Goal: Information Seeking & Learning: Learn about a topic

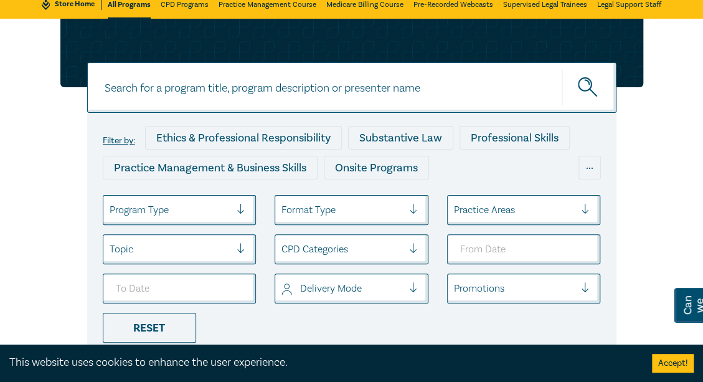
scroll to position [125, 0]
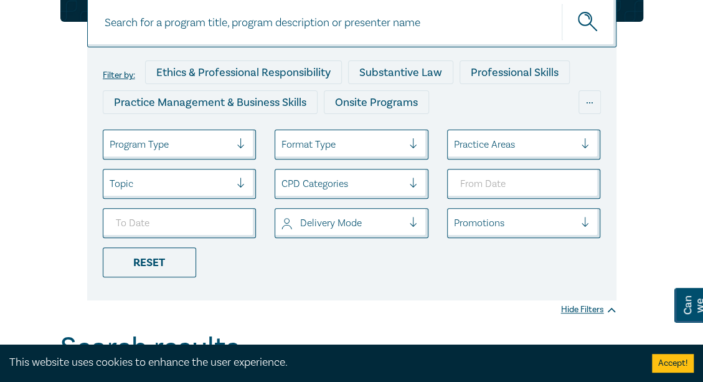
click at [192, 151] on div at bounding box center [170, 144] width 121 height 16
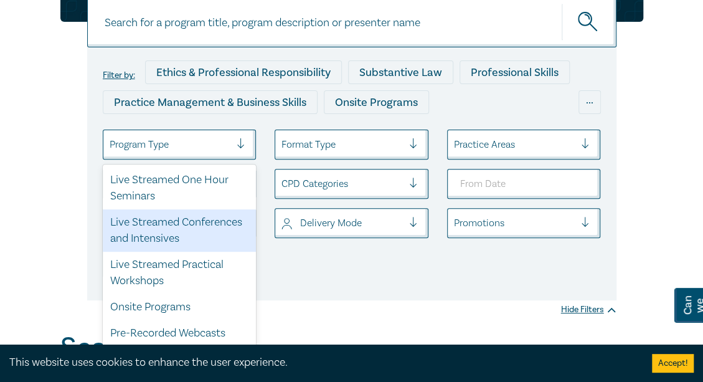
click at [167, 232] on div "Live Streamed Conferences and Intensives" at bounding box center [180, 230] width 154 height 42
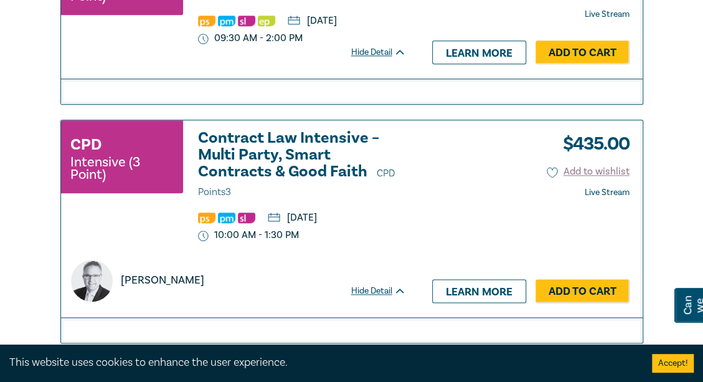
scroll to position [3192, 0]
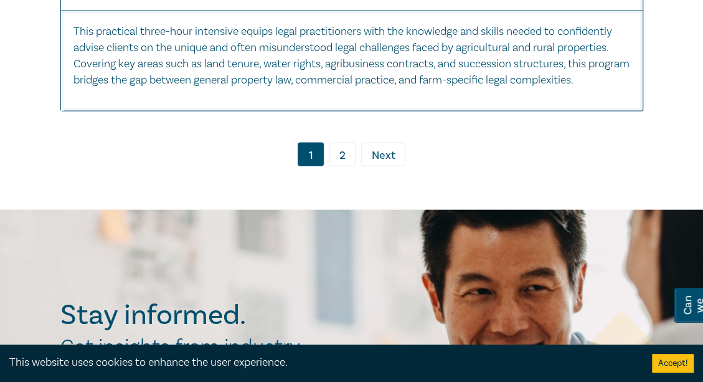
click at [347, 166] on link "2" at bounding box center [342, 155] width 26 height 24
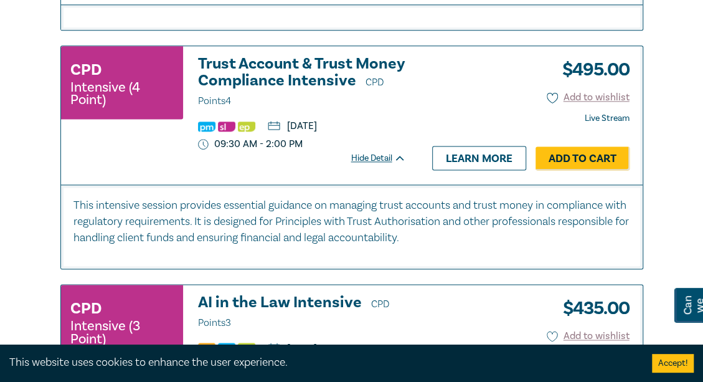
scroll to position [628, 0]
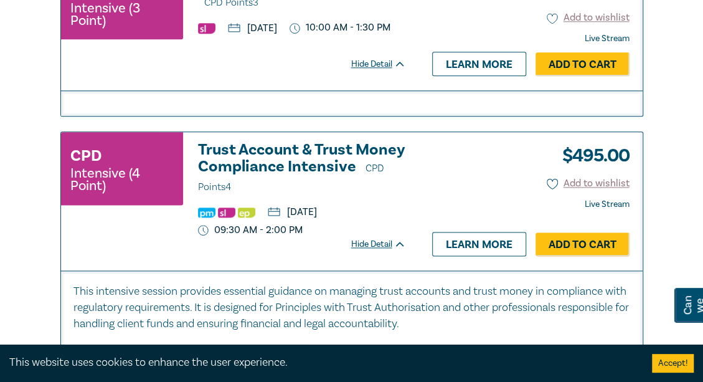
click at [256, 148] on h3 "Trust Account & Trust Money Compliance Intensive CPD Points 4" at bounding box center [302, 168] width 208 height 54
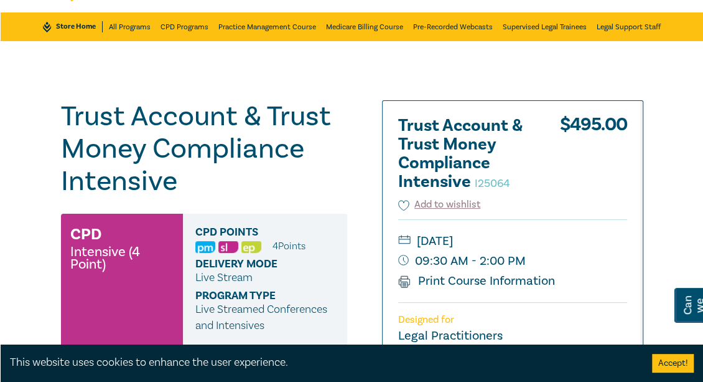
scroll to position [62, 0]
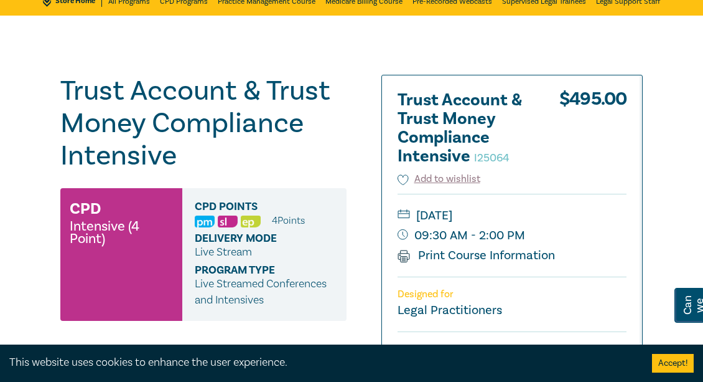
click at [249, 110] on h1 "Trust Account & Trust Money Compliance Intensive I25064" at bounding box center [203, 123] width 286 height 97
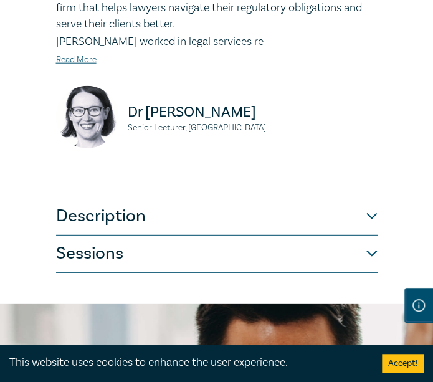
scroll to position [843, 0]
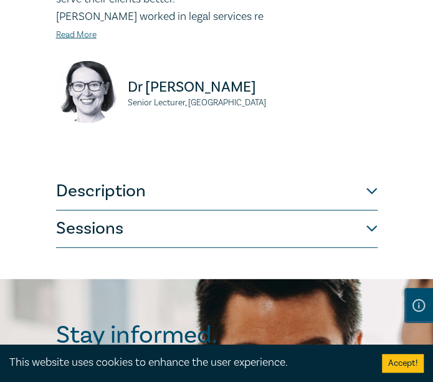
click at [240, 191] on button "Description" at bounding box center [216, 191] width 321 height 37
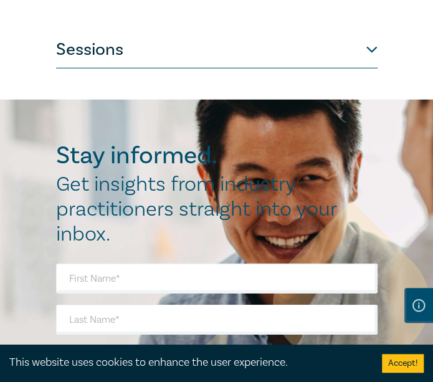
click at [245, 52] on button "Sessions" at bounding box center [216, 49] width 321 height 37
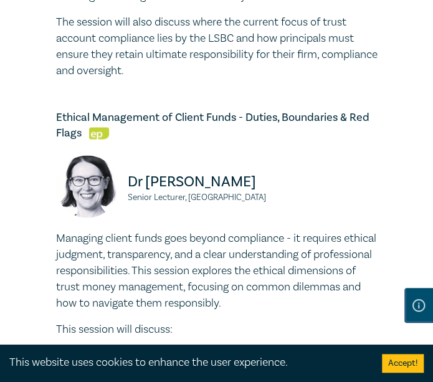
scroll to position [1839, 0]
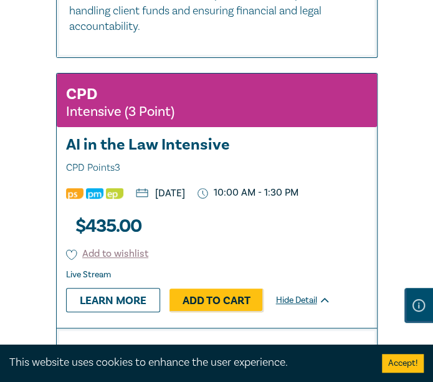
scroll to position [1375, 0]
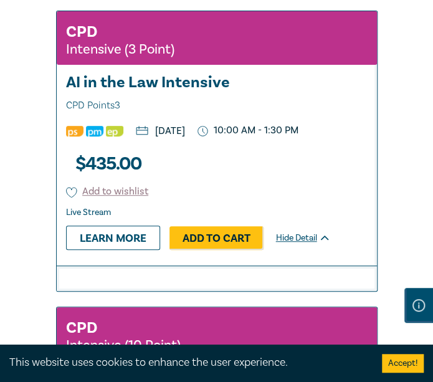
click at [171, 97] on h3 "AI in the Law Intensive CPD Points 3" at bounding box center [216, 94] width 301 height 40
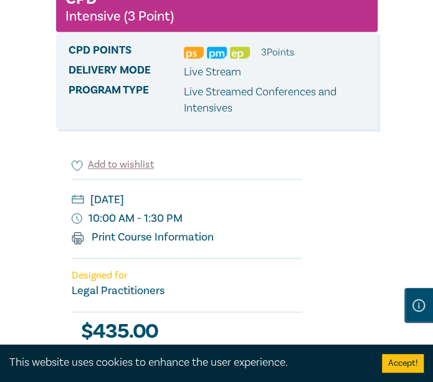
scroll to position [187, 0]
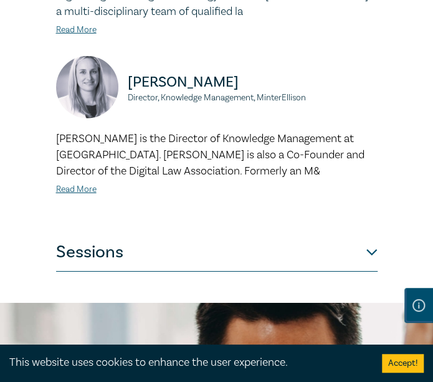
click at [263, 247] on button "Sessions" at bounding box center [216, 252] width 321 height 37
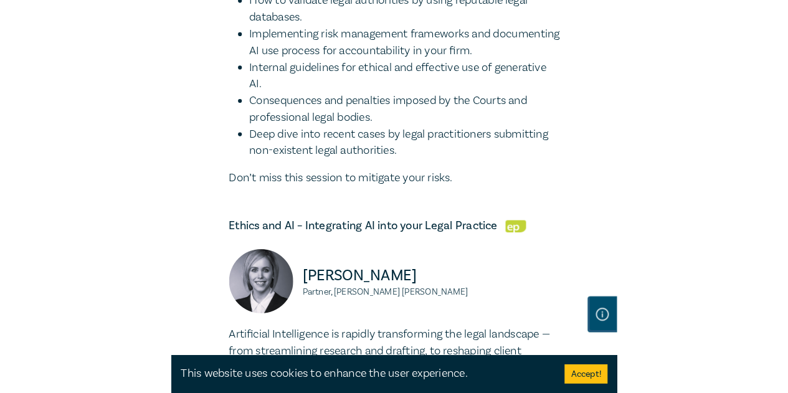
scroll to position [1861, 0]
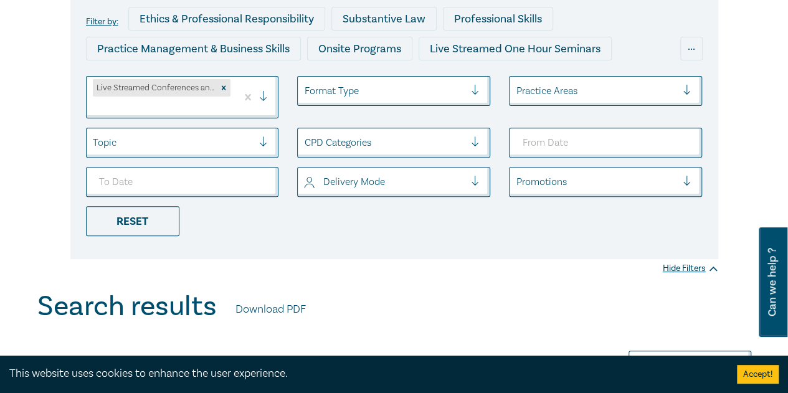
scroll to position [92, 0]
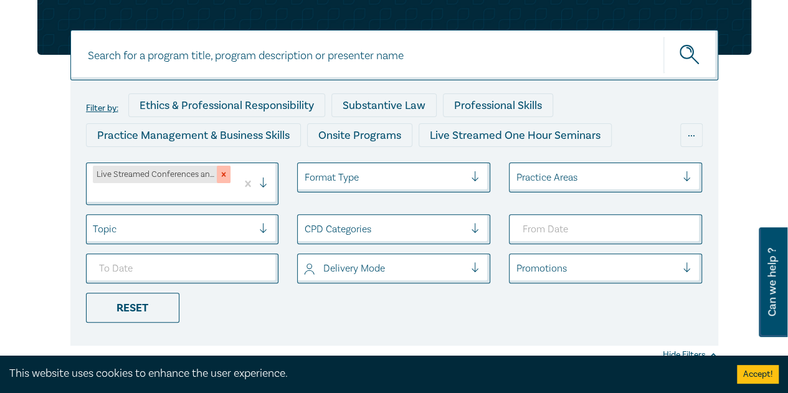
click at [230, 176] on div "Remove Live Streamed Conferences and Intensives" at bounding box center [224, 174] width 14 height 17
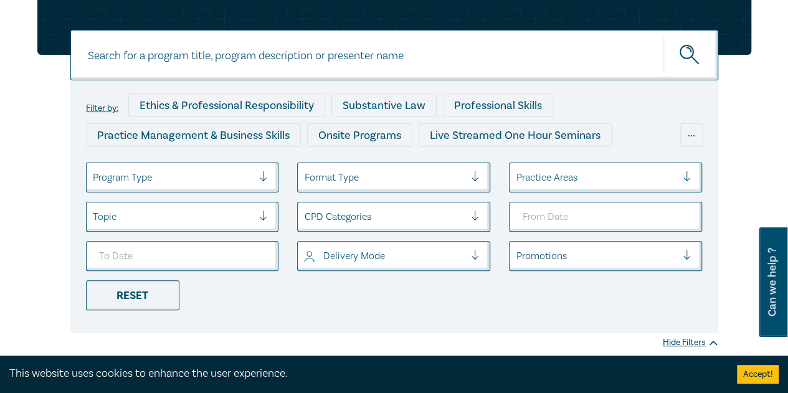
click at [197, 181] on div at bounding box center [173, 177] width 161 height 16
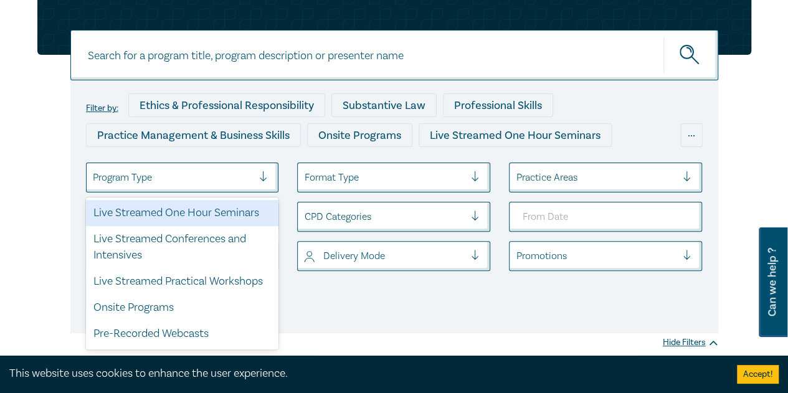
drag, startPoint x: 203, startPoint y: 211, endPoint x: 260, endPoint y: 229, distance: 60.1
click at [204, 211] on div "Live Streamed One Hour Seminars" at bounding box center [182, 213] width 193 height 26
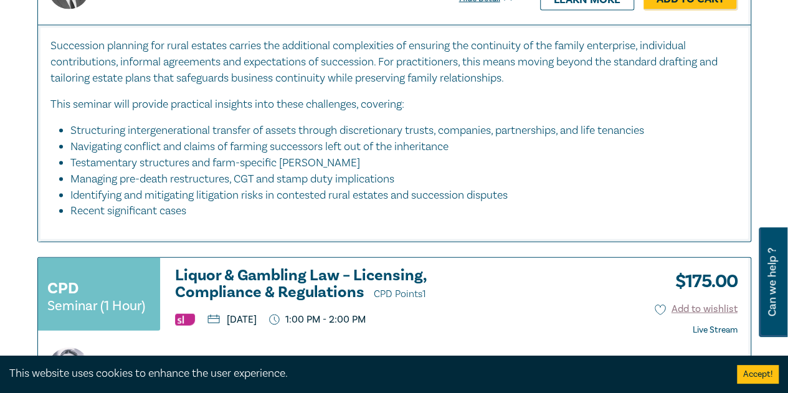
scroll to position [6029, 0]
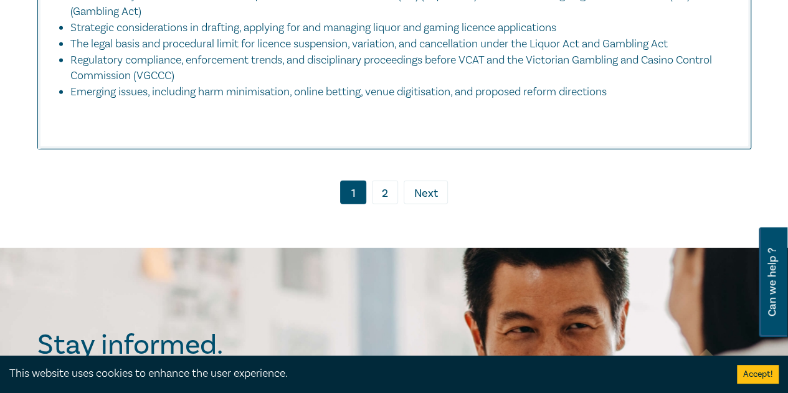
click at [382, 204] on link "2" at bounding box center [385, 193] width 26 height 24
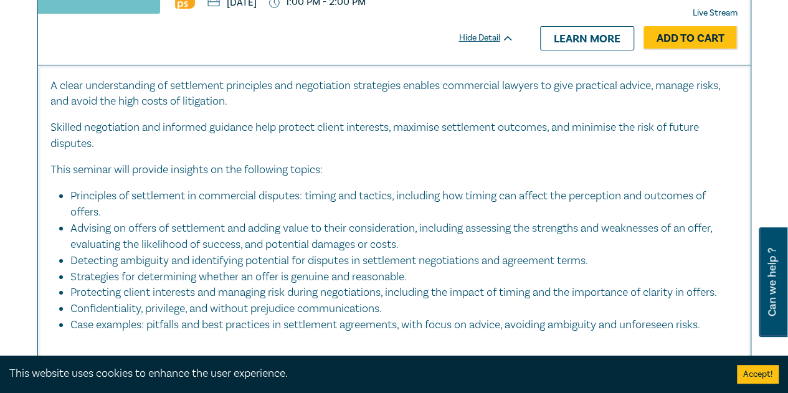
scroll to position [2038, 0]
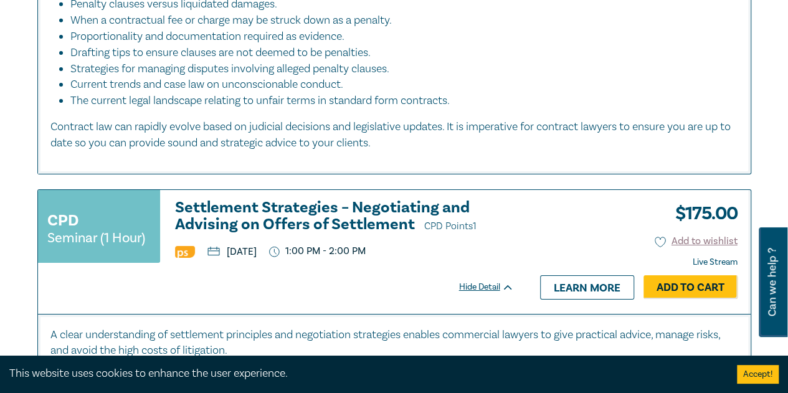
click at [320, 212] on h3 "Settlement Strategies – Negotiating and Advising on Offers of Settlement CPD Po…" at bounding box center [344, 216] width 339 height 35
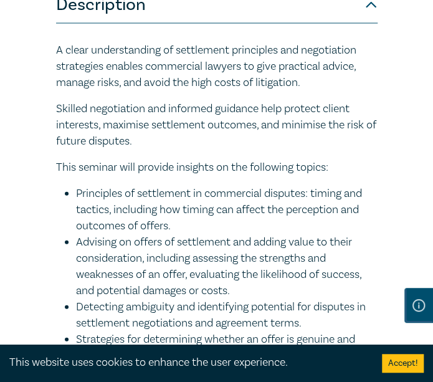
scroll to position [623, 0]
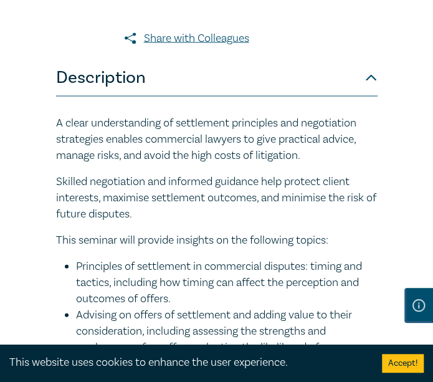
drag, startPoint x: 217, startPoint y: 197, endPoint x: 225, endPoint y: 197, distance: 8.7
click at [218, 197] on p "Skilled negotiation and informed guidance help protect client interests, maximi…" at bounding box center [216, 197] width 321 height 49
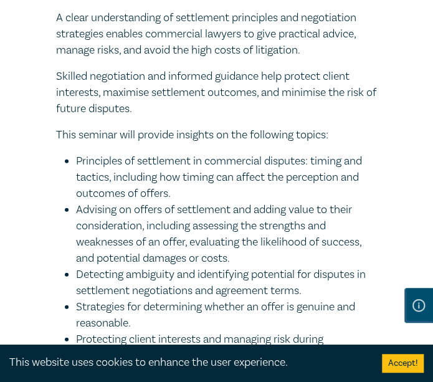
scroll to position [747, 0]
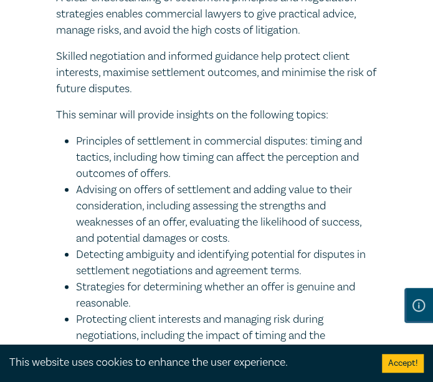
click at [197, 229] on li "Advising on offers of settlement and adding value to their consideration, inclu…" at bounding box center [226, 214] width 301 height 65
click at [220, 270] on li "Detecting ambiguity and identifying potential for disputes in settlement negoti…" at bounding box center [226, 263] width 301 height 32
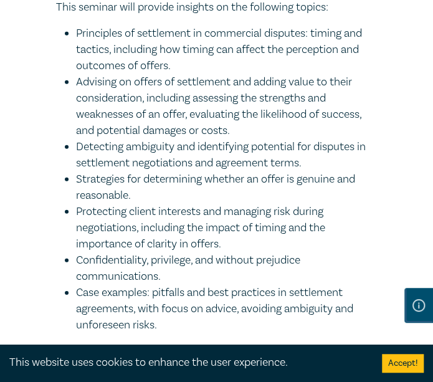
scroll to position [872, 0]
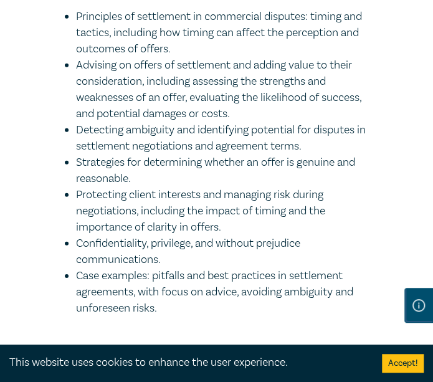
click at [232, 199] on li "Protecting client interests and managing risk during negotiations, including th…" at bounding box center [226, 211] width 301 height 49
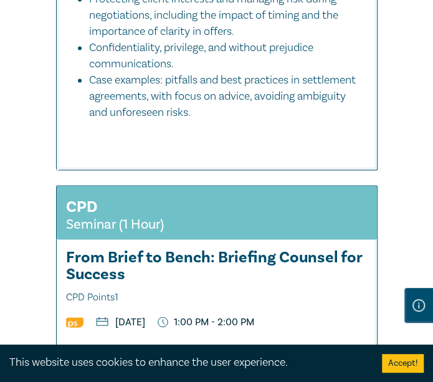
scroll to position [4466, 0]
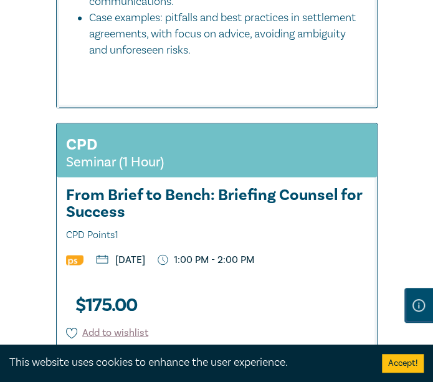
click at [265, 186] on h3 "From Brief to Bench: Briefing Counsel for Success CPD Points 1" at bounding box center [216, 214] width 301 height 57
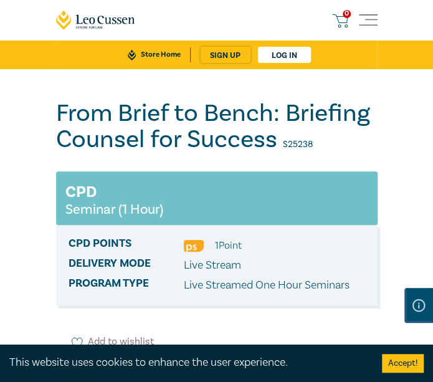
click at [223, 134] on h1 "From Brief to Bench: Briefing Counsel for Success S25238" at bounding box center [216, 126] width 321 height 52
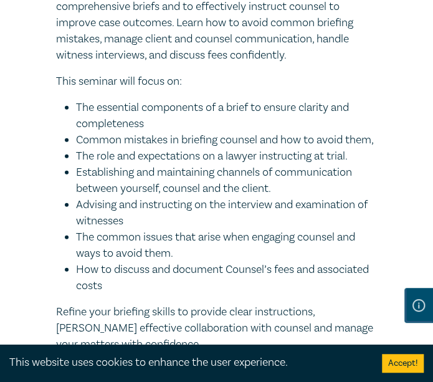
scroll to position [747, 0]
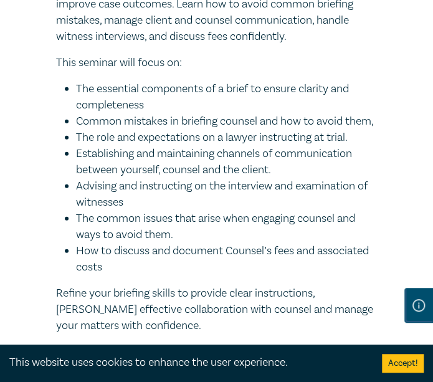
click at [194, 72] on div "This seminar offers professional guidance on how to prepare clear, comprehensiv…" at bounding box center [216, 162] width 321 height 396
click at [141, 176] on li "Establishing and maintaining channels of communication between yourself, counse…" at bounding box center [226, 162] width 301 height 32
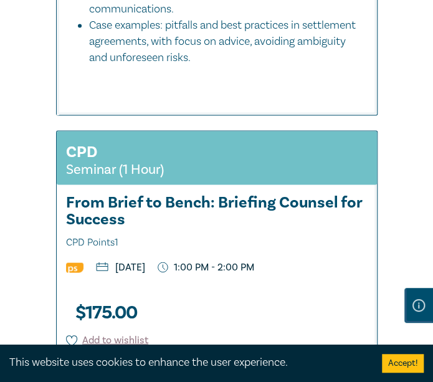
scroll to position [4466, 0]
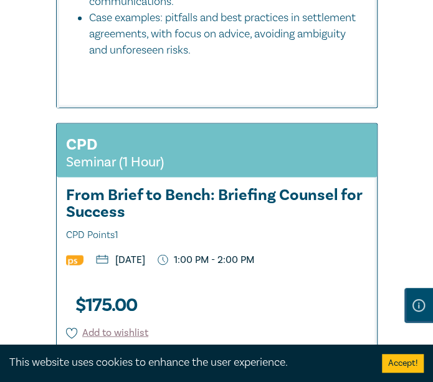
drag, startPoint x: 253, startPoint y: 236, endPoint x: 266, endPoint y: 223, distance: 18.9
click at [253, 281] on div "$ 175.00 Add to wishlist Live Stream Learn more Add to Cart Hide Detail" at bounding box center [169, 343] width 224 height 125
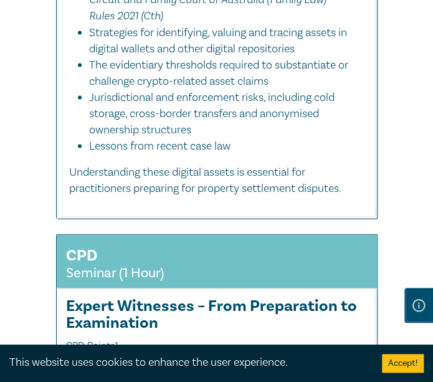
scroll to position [9053, 0]
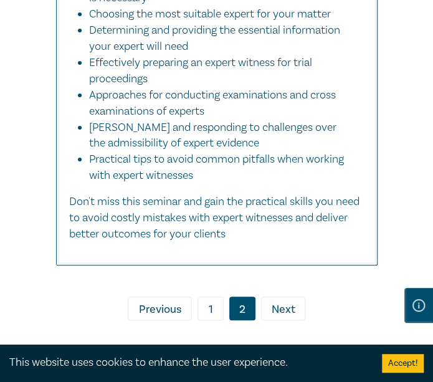
click at [214, 296] on link "1" at bounding box center [210, 308] width 26 height 24
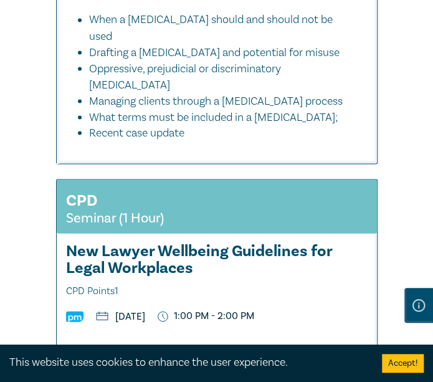
scroll to position [7310, 0]
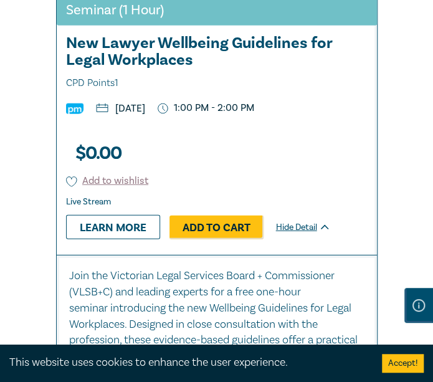
click at [270, 160] on div "$ 0.00 Add to wishlist Live Stream Learn more Add to Cart Hide Detail" at bounding box center [169, 191] width 224 height 125
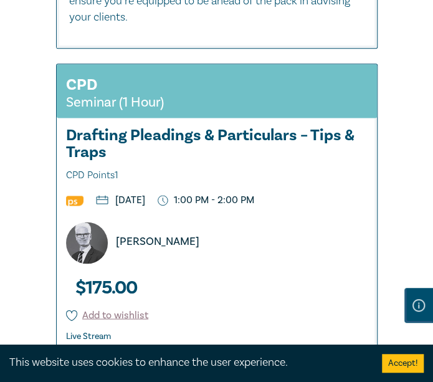
scroll to position [9489, 0]
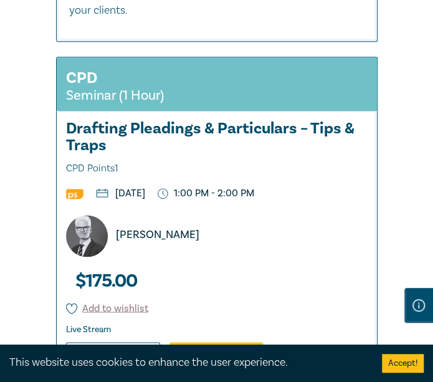
click at [232, 177] on span "CPD Points 1" at bounding box center [216, 168] width 301 height 17
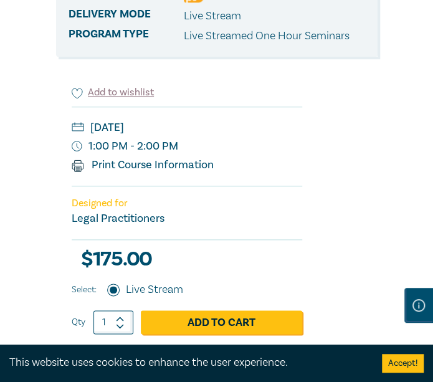
scroll to position [253, 0]
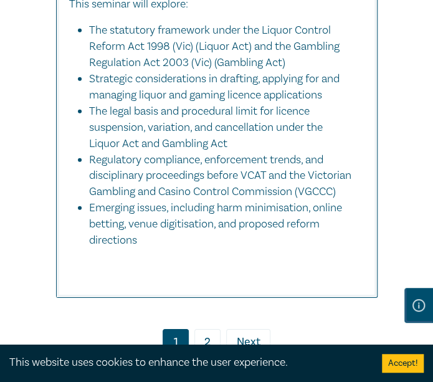
scroll to position [11485, 0]
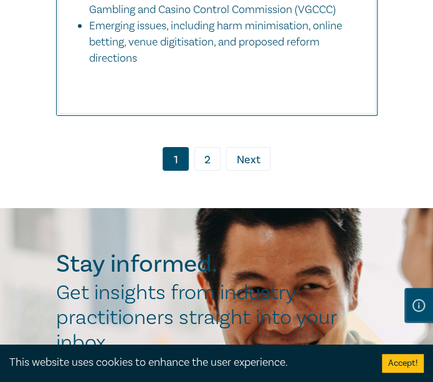
click at [206, 171] on link "2" at bounding box center [207, 159] width 26 height 24
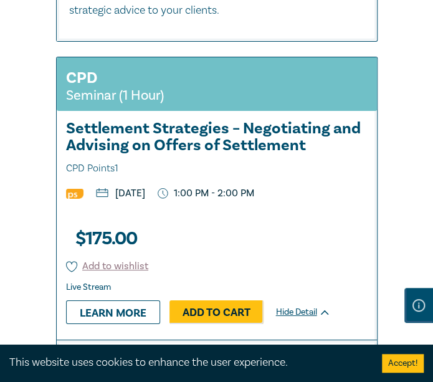
scroll to position [3679, 0]
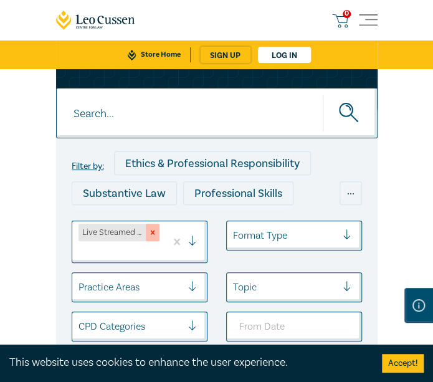
click at [153, 235] on icon "Remove Live Streamed One Hour Seminars" at bounding box center [152, 232] width 9 height 9
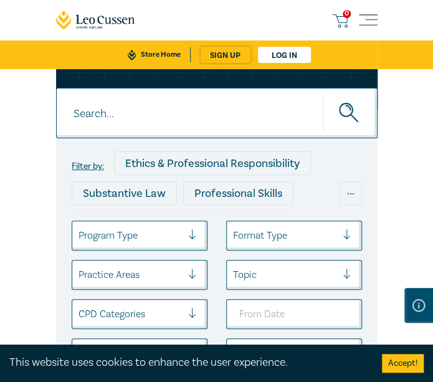
click at [147, 228] on div at bounding box center [129, 235] width 103 height 16
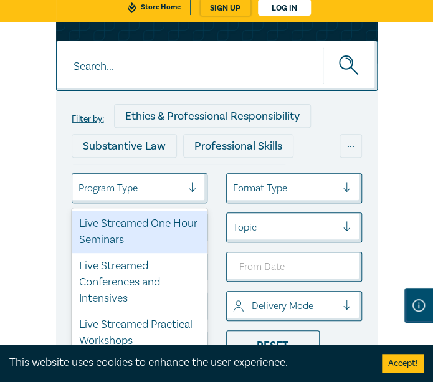
scroll to position [65, 0]
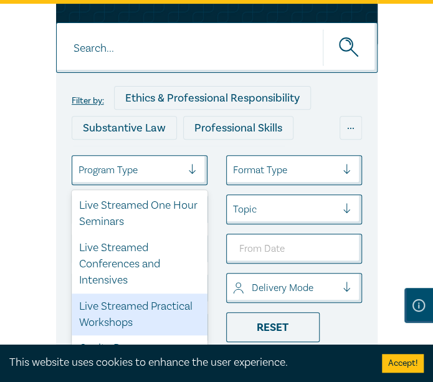
click at [139, 311] on div "Live Streamed Practical Workshops" at bounding box center [140, 314] width 136 height 42
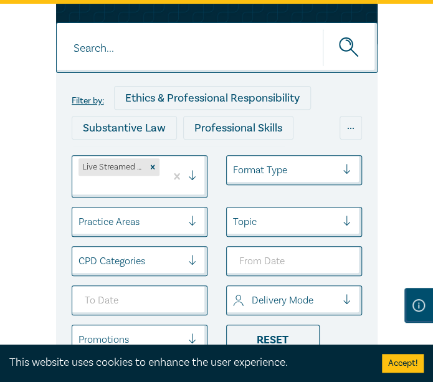
drag, startPoint x: 31, startPoint y: 141, endPoint x: 36, endPoint y: 147, distance: 7.9
click at [31, 141] on div "Filter by: Ethics & Professional Responsibility Substantive Law Professional Sk…" at bounding box center [216, 194] width 433 height 430
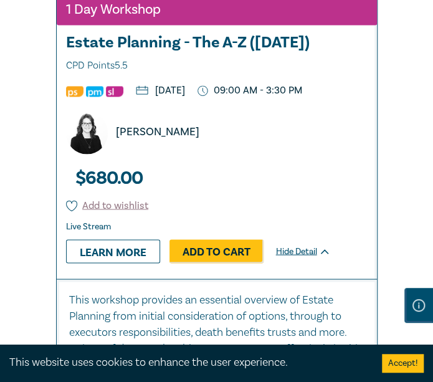
scroll to position [8283, 0]
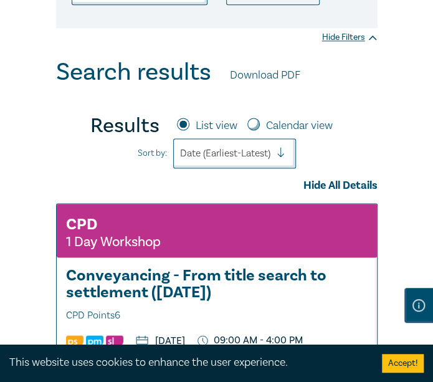
scroll to position [65, 0]
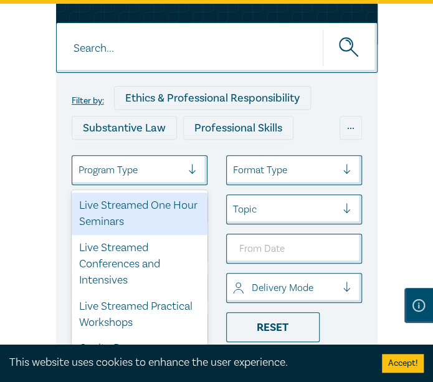
click at [151, 170] on div at bounding box center [129, 170] width 103 height 16
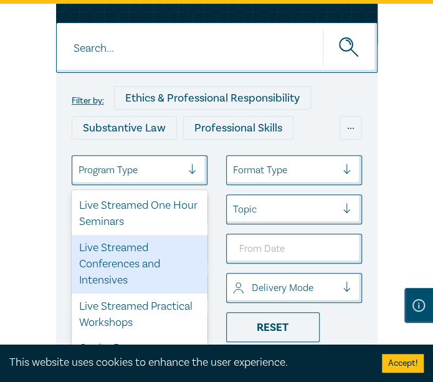
click at [123, 256] on div "Live Streamed Conferences and Intensives" at bounding box center [140, 264] width 136 height 59
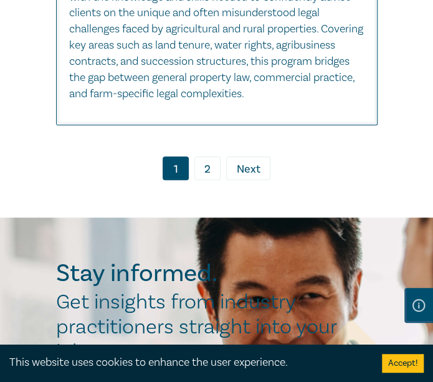
drag, startPoint x: 204, startPoint y: 302, endPoint x: 213, endPoint y: 300, distance: 8.9
click at [204, 180] on link "2" at bounding box center [207, 168] width 26 height 24
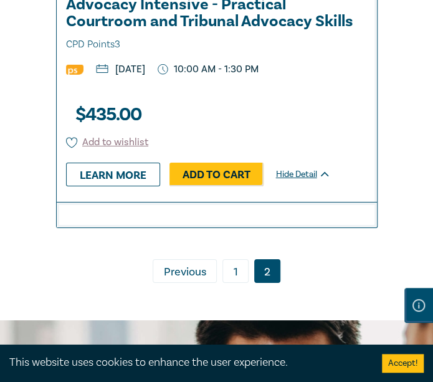
scroll to position [2490, 0]
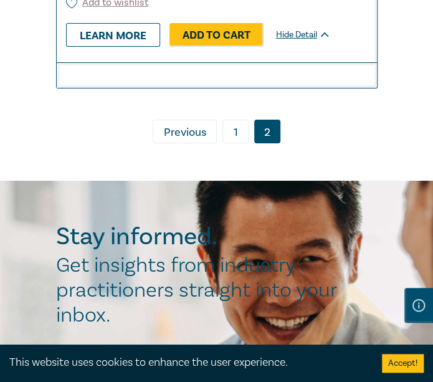
click at [238, 143] on link "1" at bounding box center [235, 132] width 26 height 24
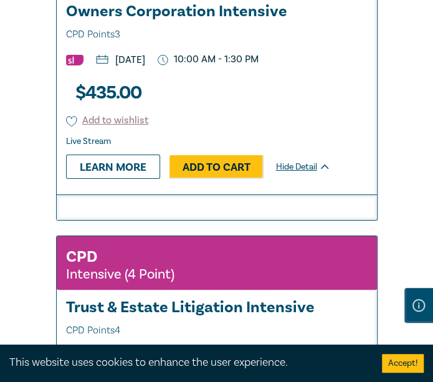
scroll to position [3798, 0]
